Goal: Find specific page/section: Find specific page/section

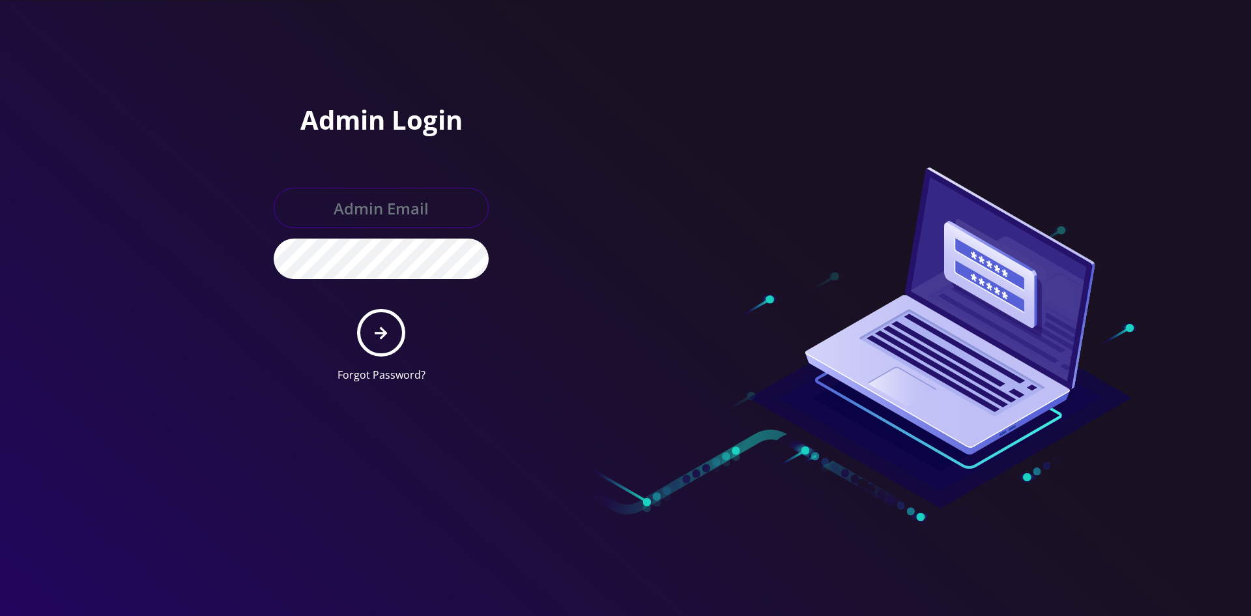
type input "[EMAIL_ADDRESS][DOMAIN_NAME]"
click at [390, 344] on button "submit" at bounding box center [381, 333] width 48 height 48
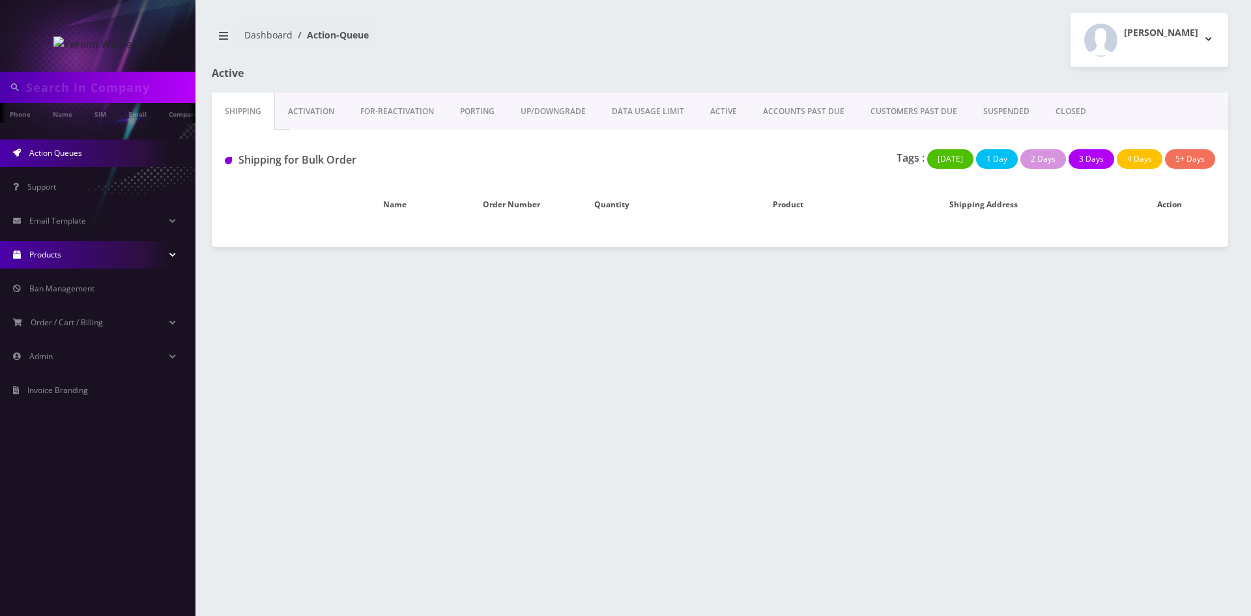
click at [76, 256] on link "Products" at bounding box center [97, 254] width 195 height 27
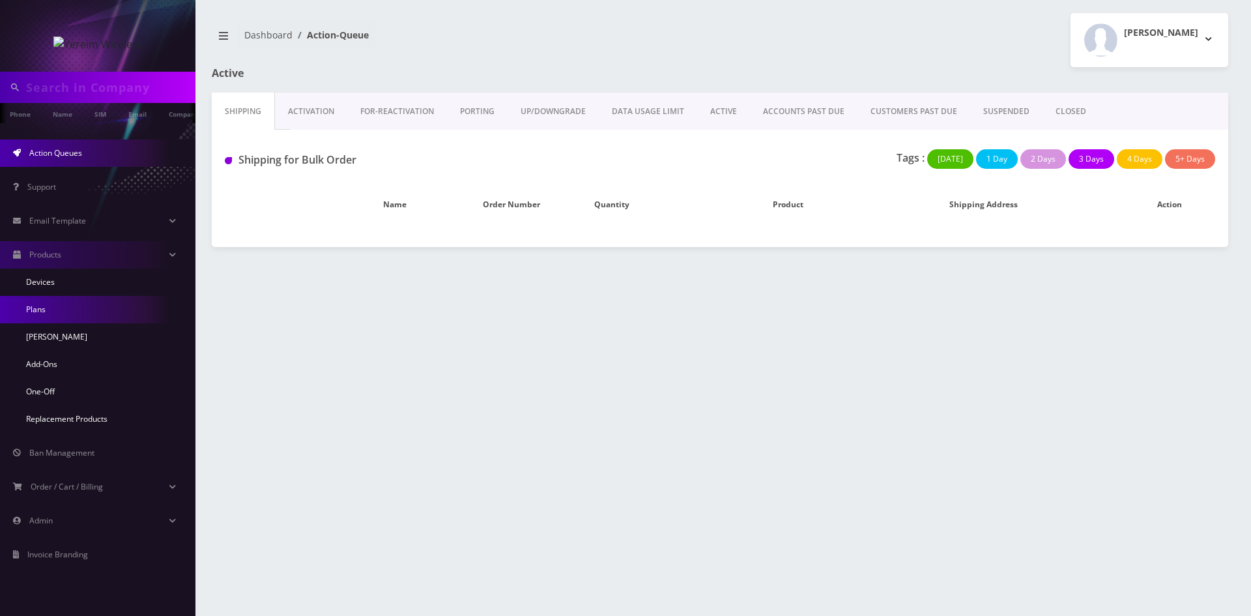
click at [102, 317] on link "Plans" at bounding box center [97, 309] width 195 height 27
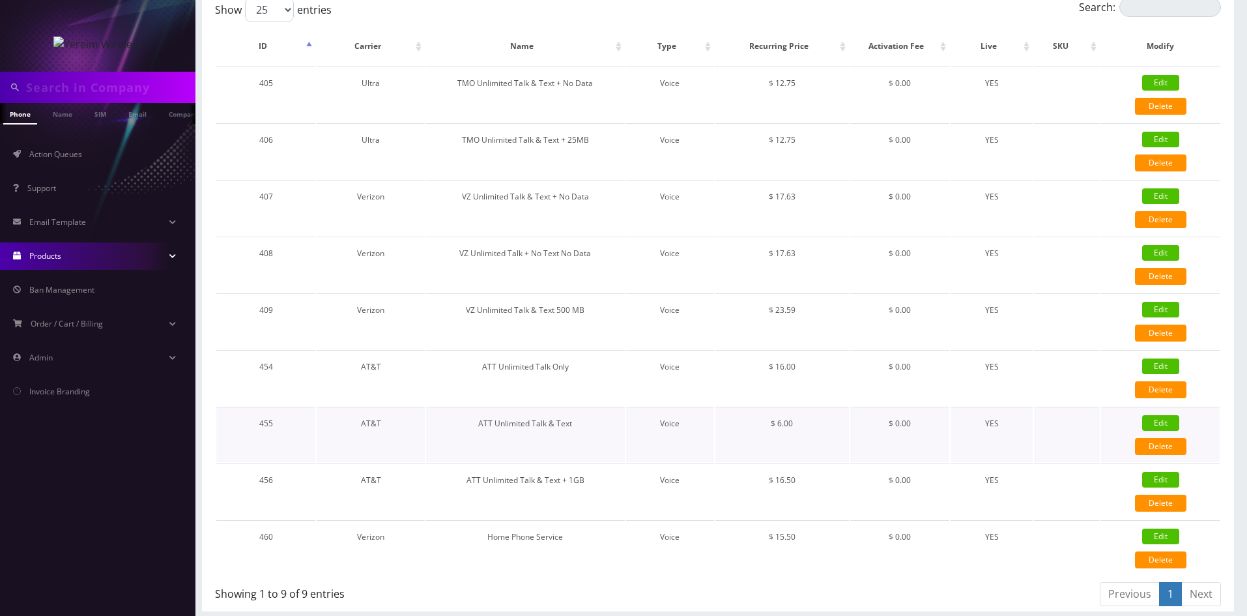
scroll to position [136, 0]
